Goal: Check status: Check status

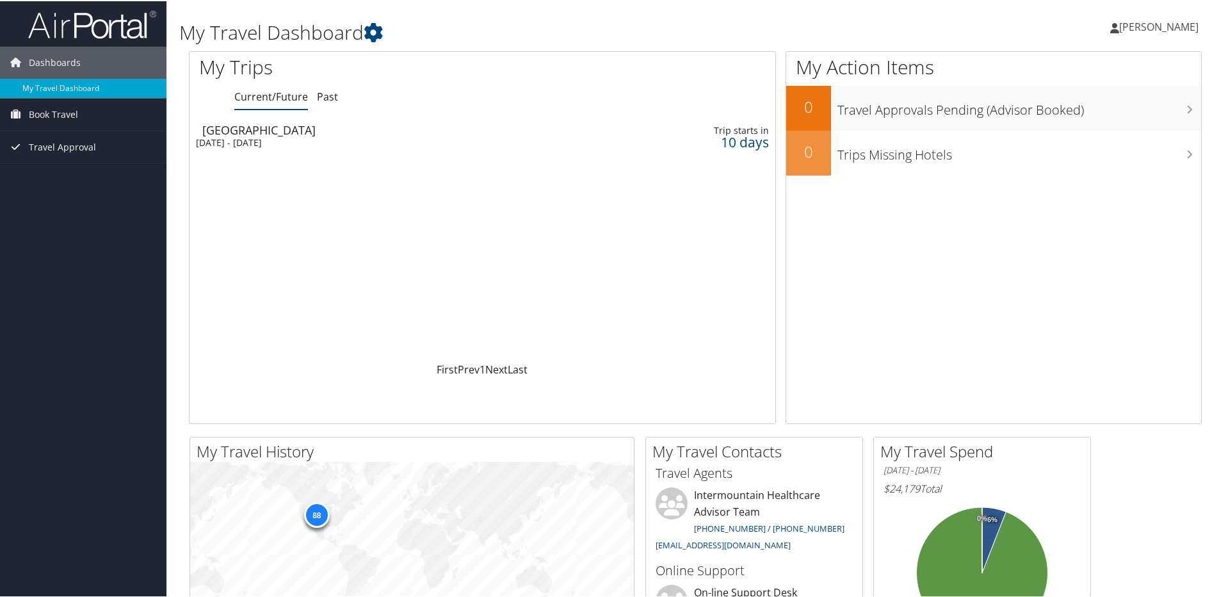
click at [237, 131] on div "[GEOGRAPHIC_DATA]" at bounding box center [386, 129] width 369 height 12
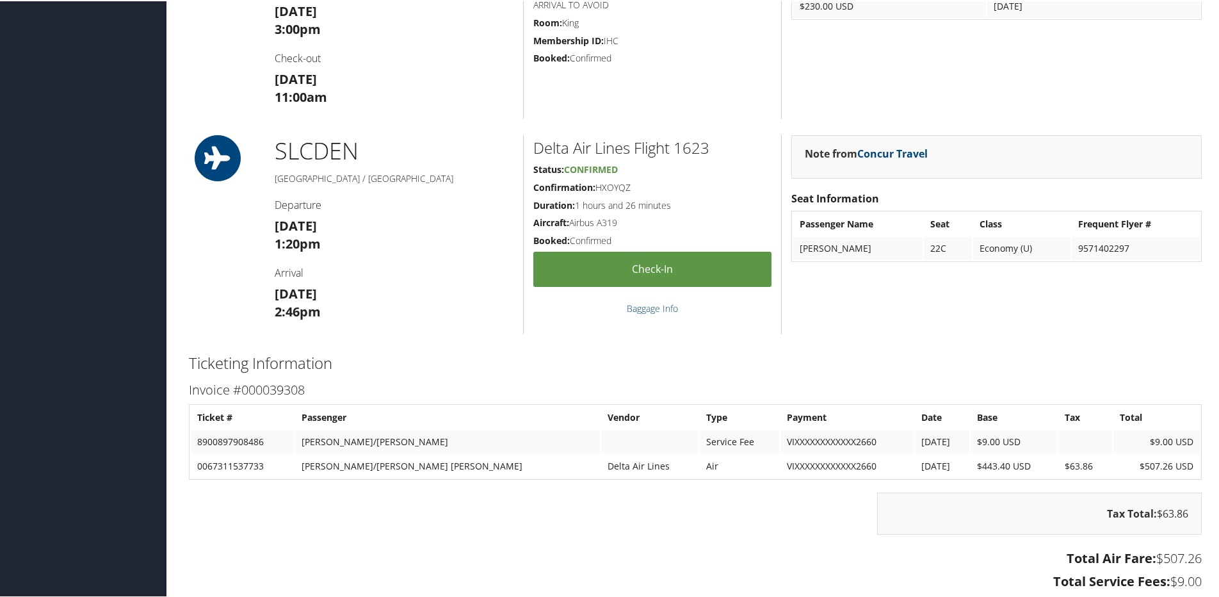
scroll to position [640, 0]
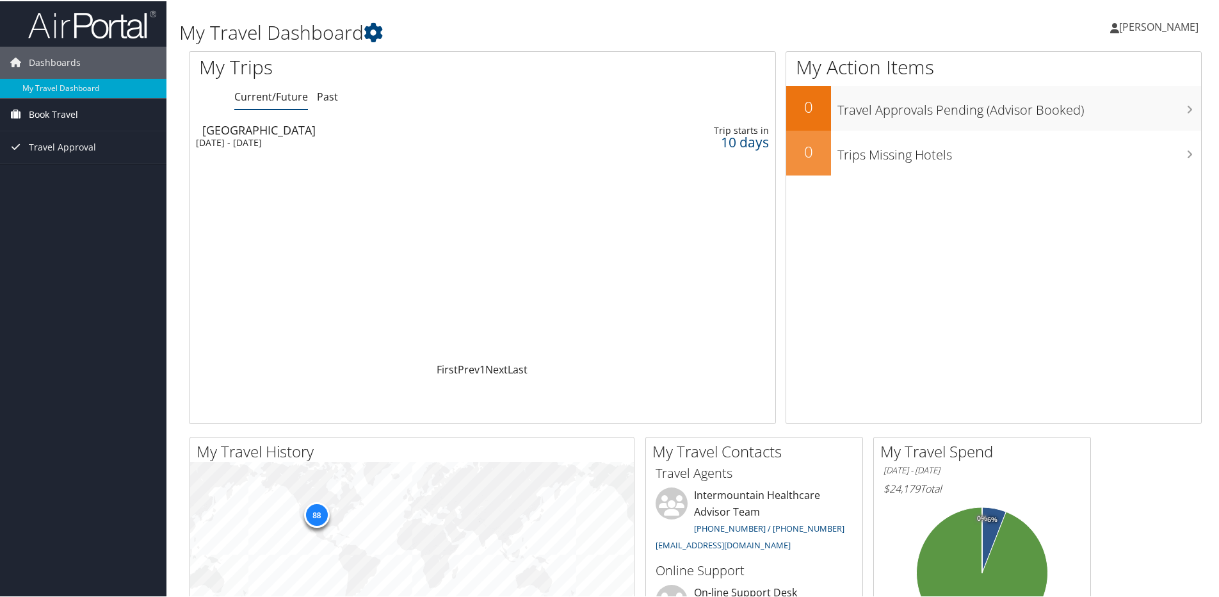
click at [61, 112] on span "Book Travel" at bounding box center [53, 113] width 49 height 32
click at [64, 157] on link "Book/Manage Online Trips" at bounding box center [83, 158] width 166 height 19
